Goal: Use online tool/utility: Use online tool/utility

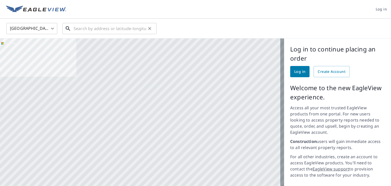
click at [128, 27] on input "text" at bounding box center [110, 28] width 73 height 14
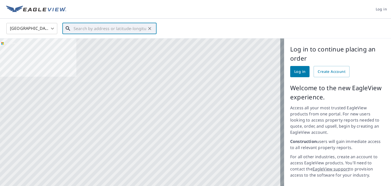
paste input "9 [PERSON_NAME] CIR WINDSOR, [GEOGRAPHIC_DATA], 06095"
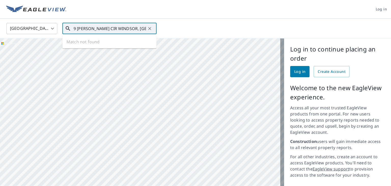
scroll to position [0, 1]
click at [111, 45] on span "9 [PERSON_NAME] Cir" at bounding box center [113, 43] width 80 height 6
type input "[STREET_ADDRESS][PERSON_NAME]"
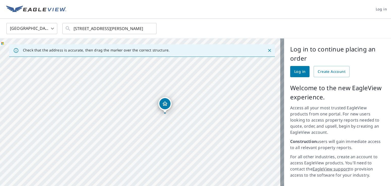
drag, startPoint x: 165, startPoint y: 128, endPoint x: 201, endPoint y: 105, distance: 41.9
click at [175, 130] on div "[STREET_ADDRESS][PERSON_NAME]" at bounding box center [142, 136] width 284 height 197
drag, startPoint x: 164, startPoint y: 104, endPoint x: 37, endPoint y: 116, distance: 126.8
click at [36, 116] on div "[STREET_ADDRESS][PERSON_NAME]" at bounding box center [142, 136] width 284 height 197
drag, startPoint x: 220, startPoint y: 110, endPoint x: 130, endPoint y: 104, distance: 90.0
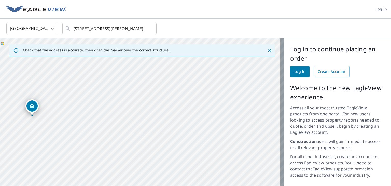
click at [130, 104] on div "[STREET_ADDRESS][PERSON_NAME]" at bounding box center [142, 136] width 284 height 197
drag, startPoint x: 267, startPoint y: 49, endPoint x: 207, endPoint y: 98, distance: 77.1
click at [267, 50] on icon "Close" at bounding box center [269, 50] width 5 height 5
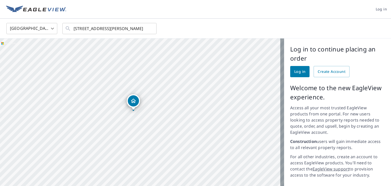
drag, startPoint x: 208, startPoint y: 97, endPoint x: 109, endPoint y: 87, distance: 99.5
click at [109, 87] on div "[STREET_ADDRESS][PERSON_NAME]" at bounding box center [142, 136] width 284 height 197
drag, startPoint x: 208, startPoint y: 88, endPoint x: 206, endPoint y: 86, distance: 3.2
click at [206, 86] on div "[STREET_ADDRESS][PERSON_NAME]" at bounding box center [142, 136] width 284 height 197
